Goal: Task Accomplishment & Management: Use online tool/utility

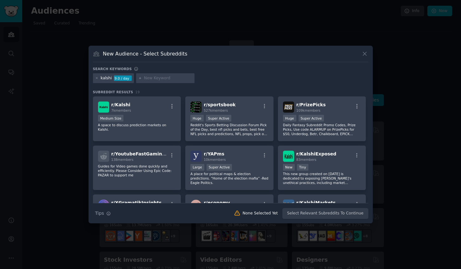
scroll to position [189, 0]
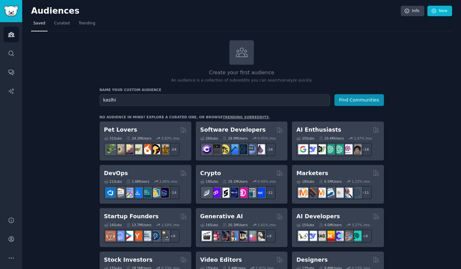
type input "kaslhi"
click at [334, 94] on button "Find Communities" at bounding box center [358, 100] width 49 height 12
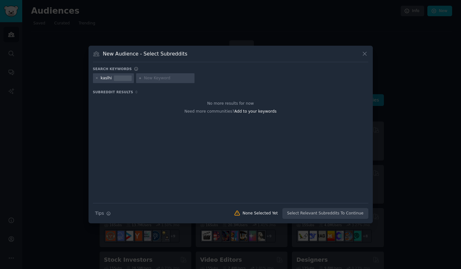
click at [369, 51] on div "New Audience - Select Subreddits Search keywords kaslhi Subreddit Results 0 No …" at bounding box center [230, 135] width 284 height 178
click at [95, 77] on icon at bounding box center [96, 77] width 3 height 3
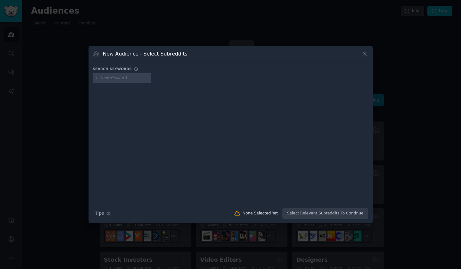
click at [107, 78] on input "text" at bounding box center [125, 78] width 48 height 6
type input "kalshi"
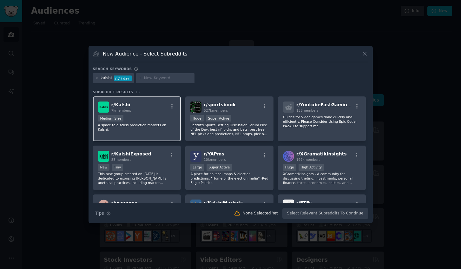
click at [141, 104] on div "r/ Kalshi 7k members" at bounding box center [137, 106] width 78 height 11
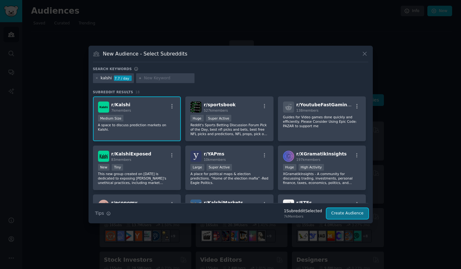
click at [351, 215] on button "Create Audience" at bounding box center [347, 213] width 42 height 11
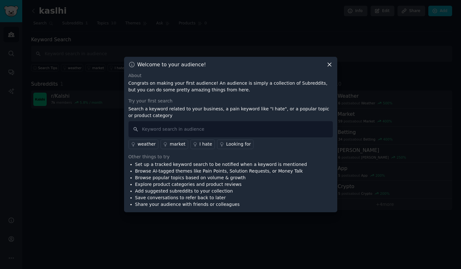
click at [327, 64] on icon at bounding box center [329, 64] width 7 height 7
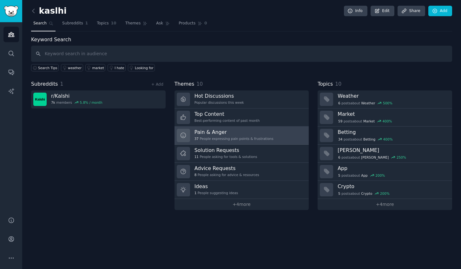
click at [228, 132] on h3 "Pain & Anger" at bounding box center [233, 132] width 79 height 7
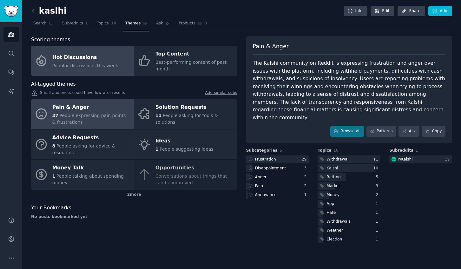
click at [90, 63] on span "Popular discussions this week" at bounding box center [85, 65] width 66 height 5
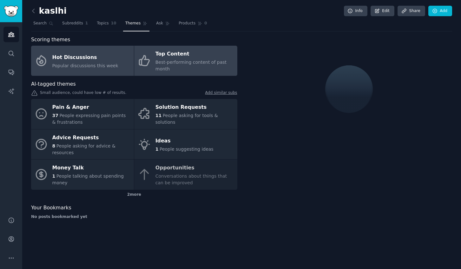
click at [185, 55] on div "Top Content" at bounding box center [194, 54] width 78 height 10
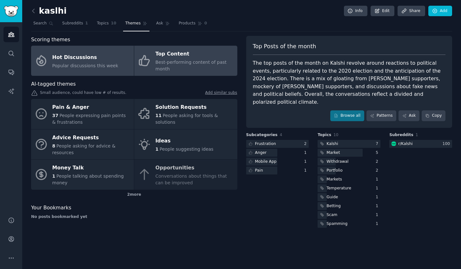
click at [102, 68] on span "Popular discussions this week" at bounding box center [85, 65] width 66 height 5
